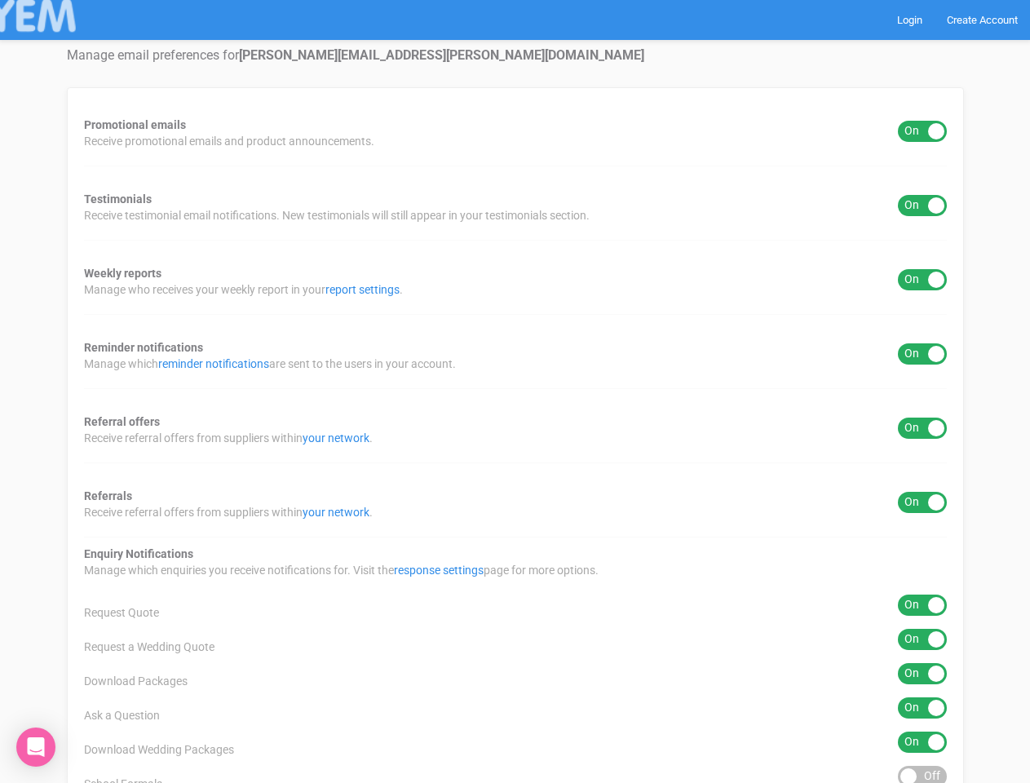
click at [514, 391] on div "Promotional emails ON OFF Receive promotional emails and product announcements.…" at bounding box center [515, 657] width 897 height 1140
click at [922, 131] on div "ON OFF" at bounding box center [921, 131] width 49 height 21
click at [922, 205] on div "ON OFF" at bounding box center [921, 205] width 49 height 21
click at [922, 280] on div "ON OFF" at bounding box center [921, 279] width 49 height 21
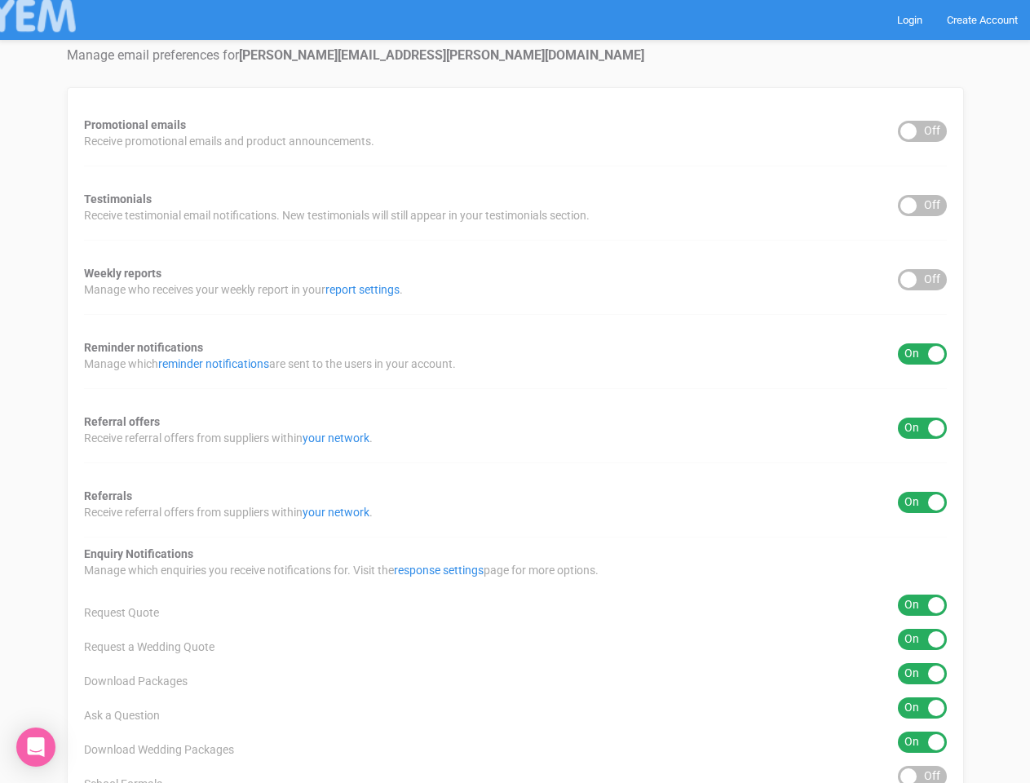
click at [922, 354] on div "ON OFF" at bounding box center [921, 353] width 49 height 21
click at [922, 428] on div "ON OFF" at bounding box center [921, 427] width 49 height 21
click at [922, 502] on div "ON OFF" at bounding box center [921, 502] width 49 height 21
click at [922, 605] on div "ON OFF" at bounding box center [921, 604] width 49 height 21
click at [922, 639] on div "ON OFF" at bounding box center [921, 638] width 49 height 21
